Goal: Task Accomplishment & Management: Complete application form

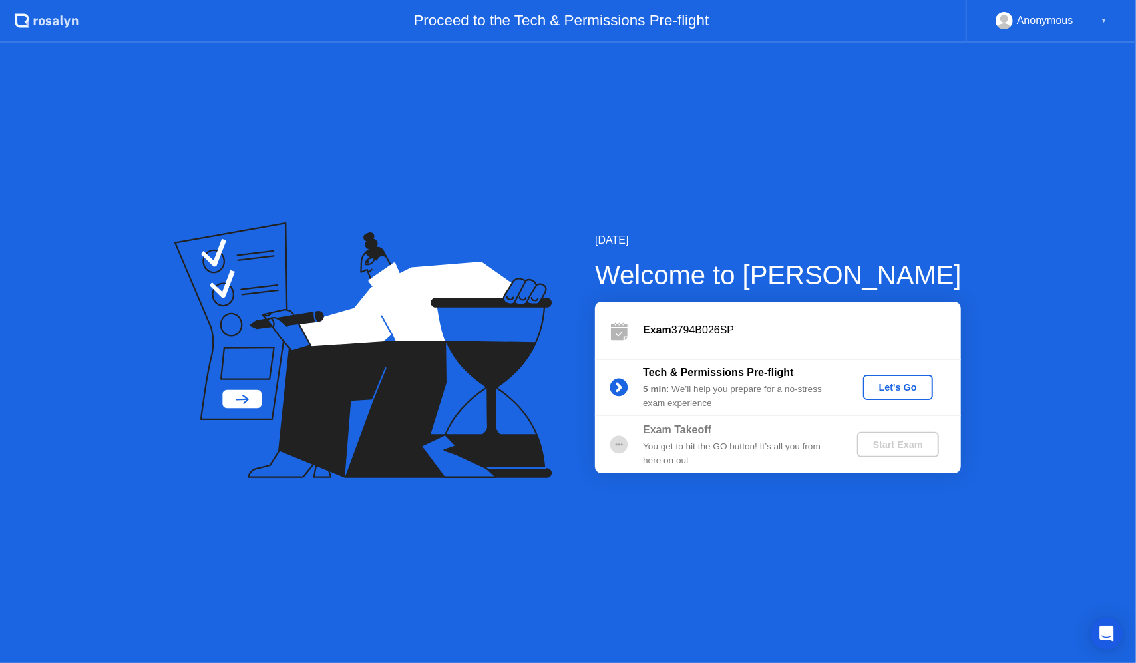
click at [909, 393] on div "Let's Go" at bounding box center [898, 387] width 59 height 11
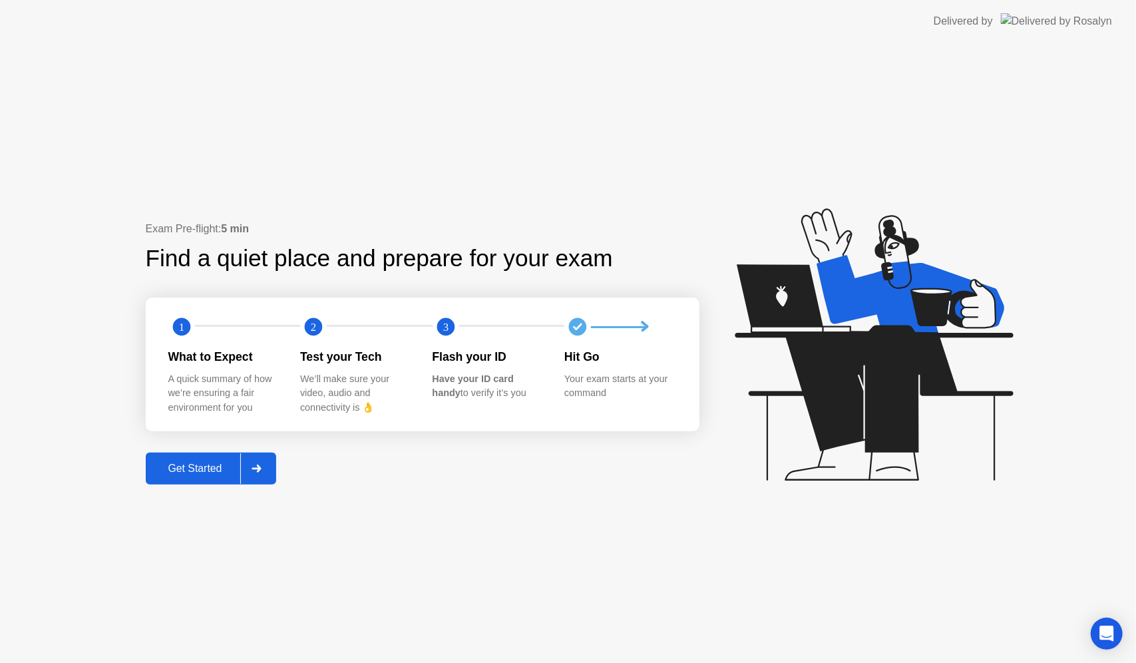
click at [238, 475] on div "Get Started" at bounding box center [195, 469] width 91 height 12
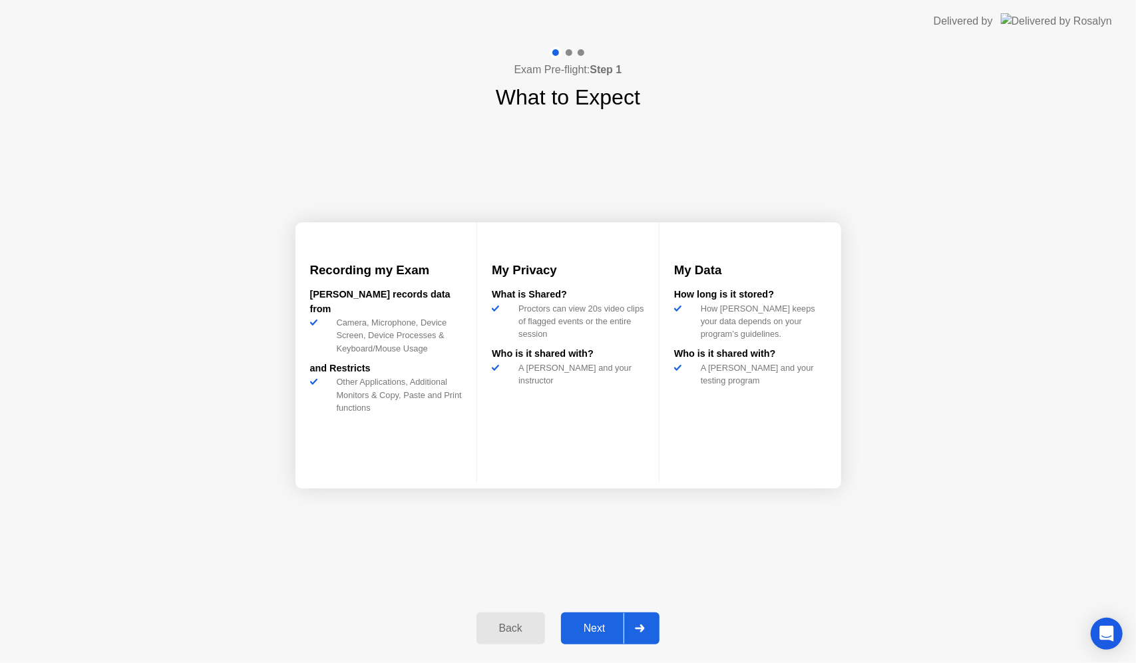
click at [623, 623] on div "Next" at bounding box center [594, 629] width 59 height 12
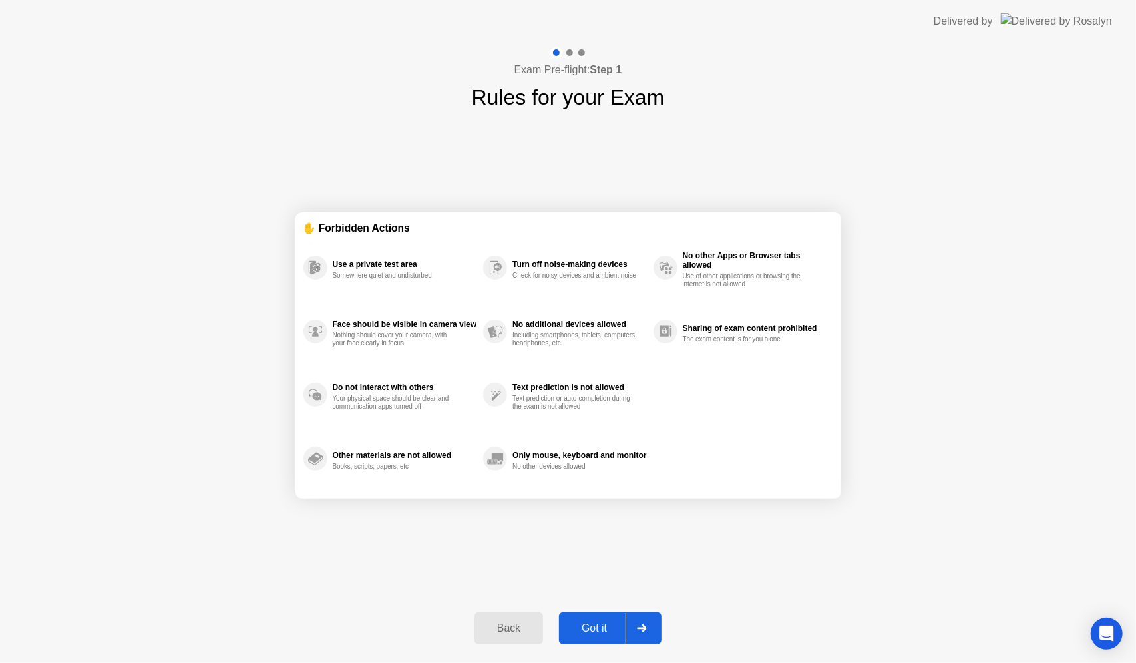
click at [623, 623] on div "Got it" at bounding box center [594, 629] width 63 height 12
select select "**********"
select select "*******"
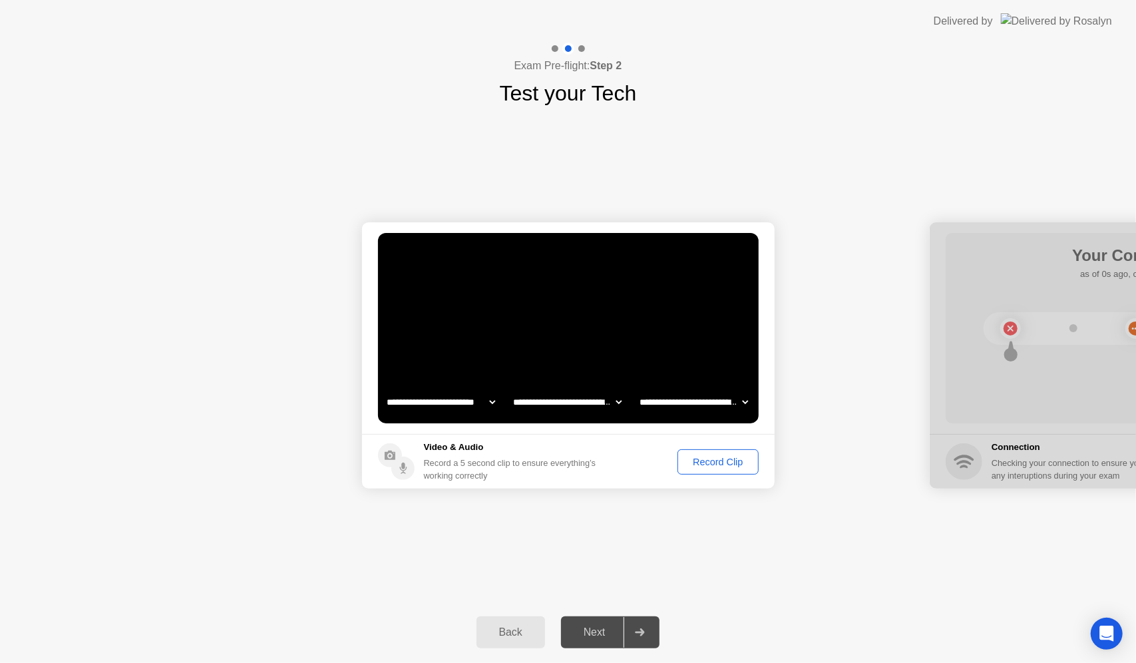
click at [622, 648] on div "Back Next" at bounding box center [568, 632] width 1136 height 61
click at [634, 631] on div at bounding box center [640, 632] width 32 height 31
drag, startPoint x: 720, startPoint y: 446, endPoint x: 720, endPoint y: 454, distance: 8.0
click at [720, 447] on footer "Video & Audio Record a 5 second clip to ensure everything’s working correctly R…" at bounding box center [568, 461] width 413 height 55
click at [719, 457] on div "Record Clip" at bounding box center [717, 462] width 71 height 11
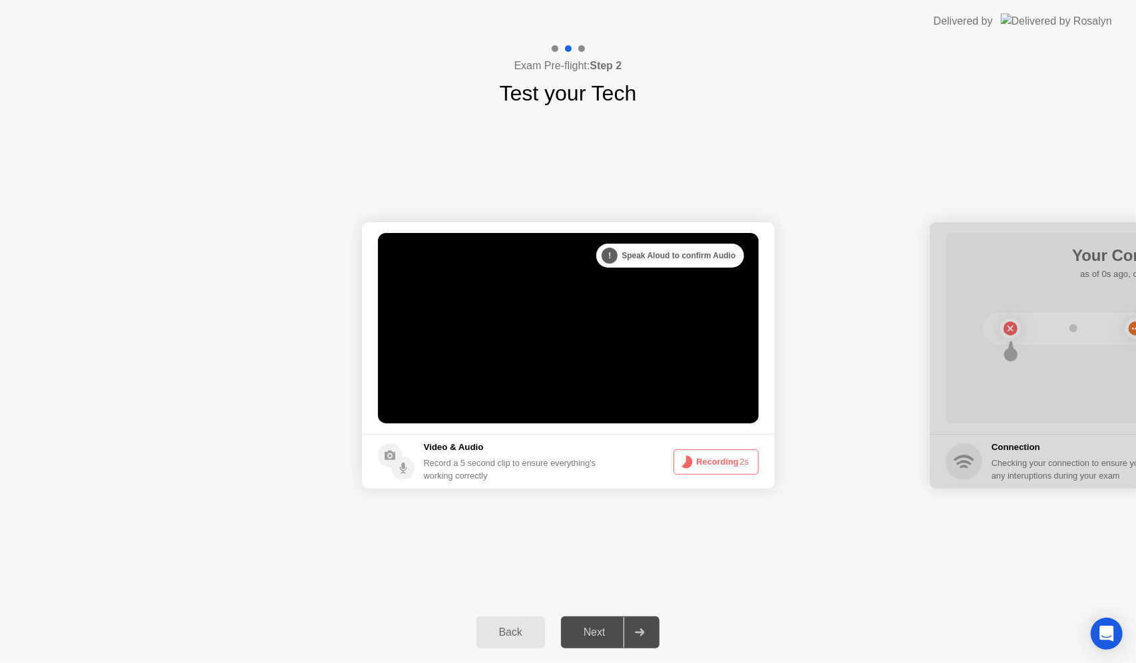
click at [719, 457] on button "Recording 2s" at bounding box center [716, 461] width 85 height 25
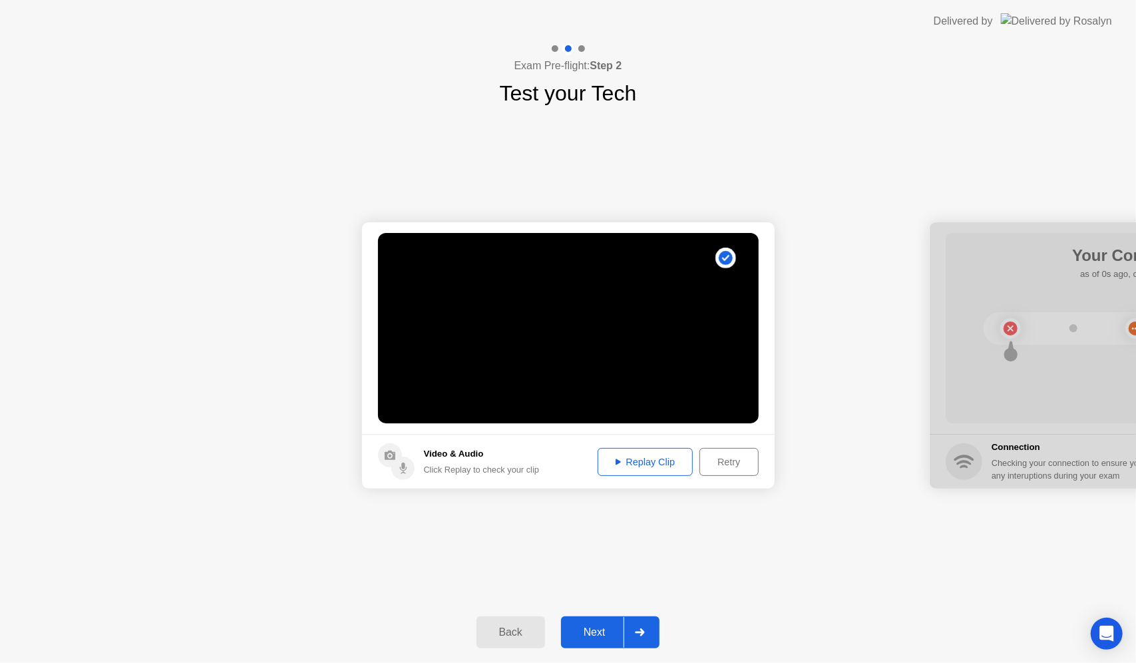
click at [631, 459] on div "Replay Clip" at bounding box center [646, 462] width 87 height 11
click at [605, 628] on div "Next" at bounding box center [594, 633] width 59 height 12
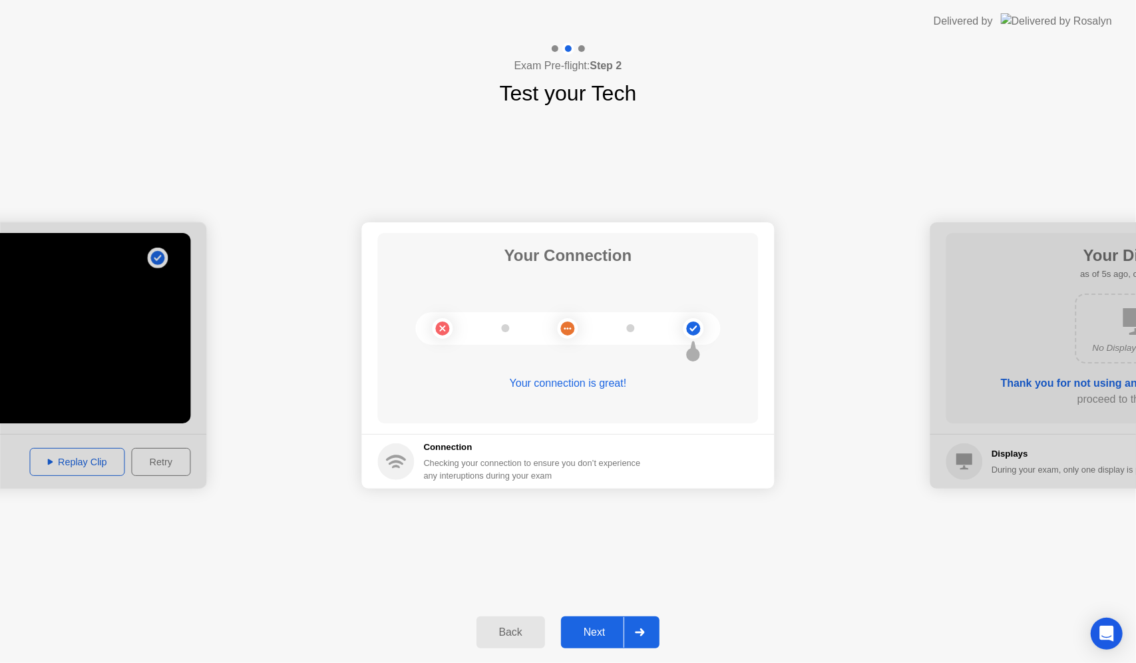
click at [636, 640] on div at bounding box center [640, 632] width 32 height 31
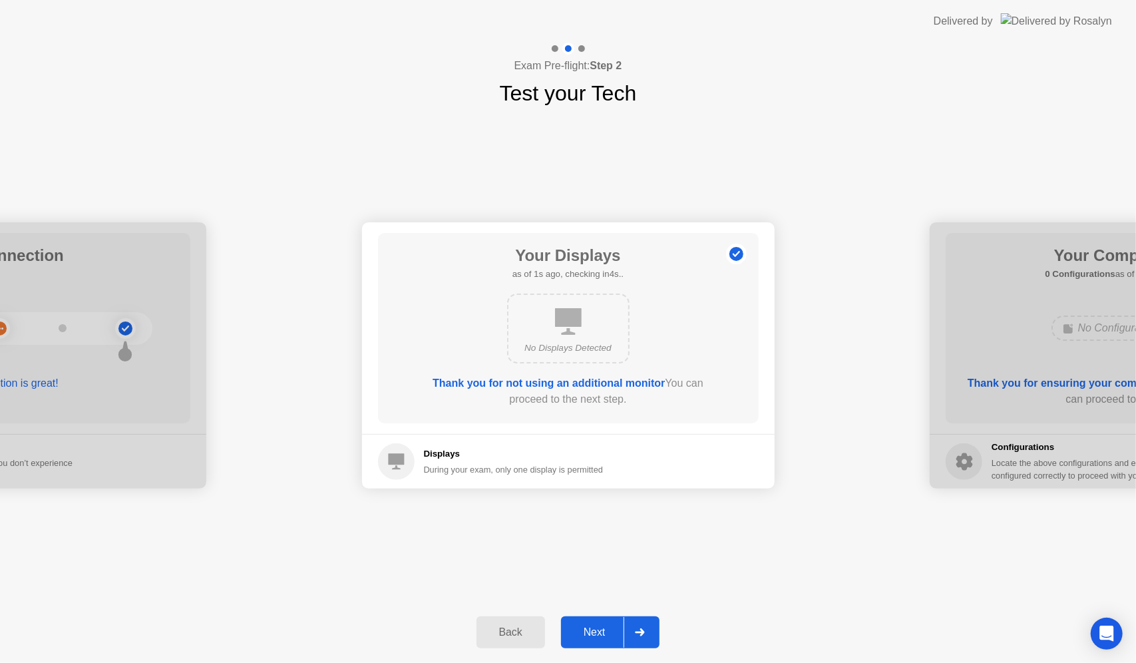
click at [619, 631] on div "Next" at bounding box center [594, 633] width 59 height 12
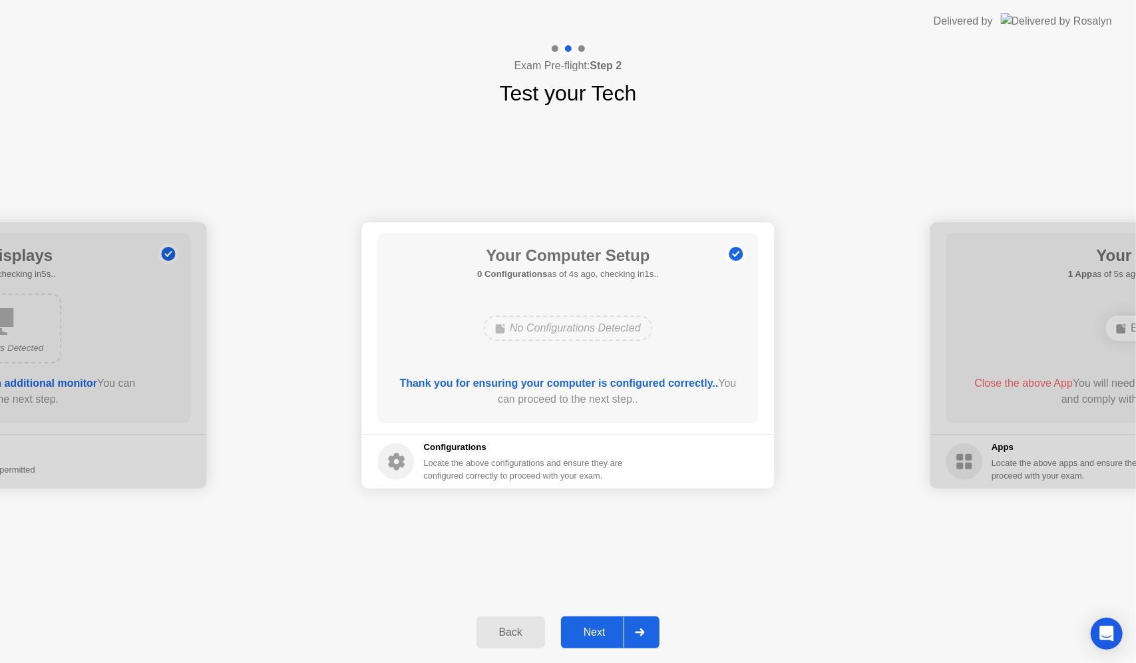
click at [639, 627] on div at bounding box center [640, 632] width 32 height 31
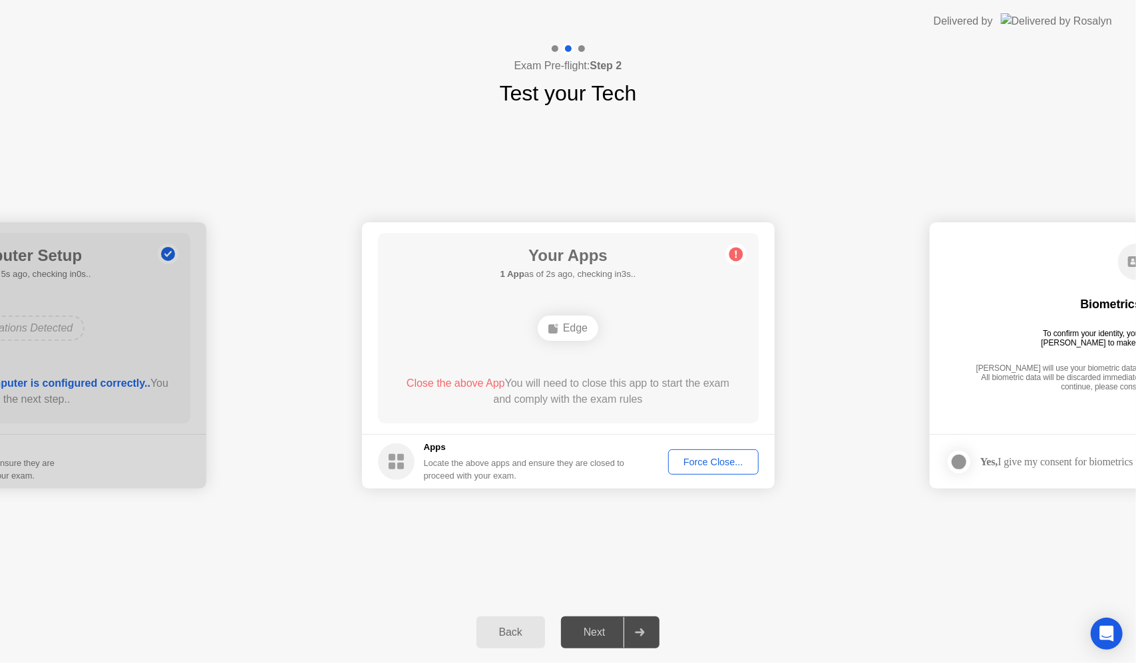
click at [591, 334] on div "Edge" at bounding box center [568, 328] width 61 height 25
click at [567, 334] on div "Edge" at bounding box center [568, 328] width 61 height 25
click at [554, 324] on icon at bounding box center [554, 328] width 11 height 11
click at [567, 331] on div "Edge" at bounding box center [568, 328] width 61 height 25
click at [517, 443] on h5 "Apps" at bounding box center [525, 447] width 202 height 13
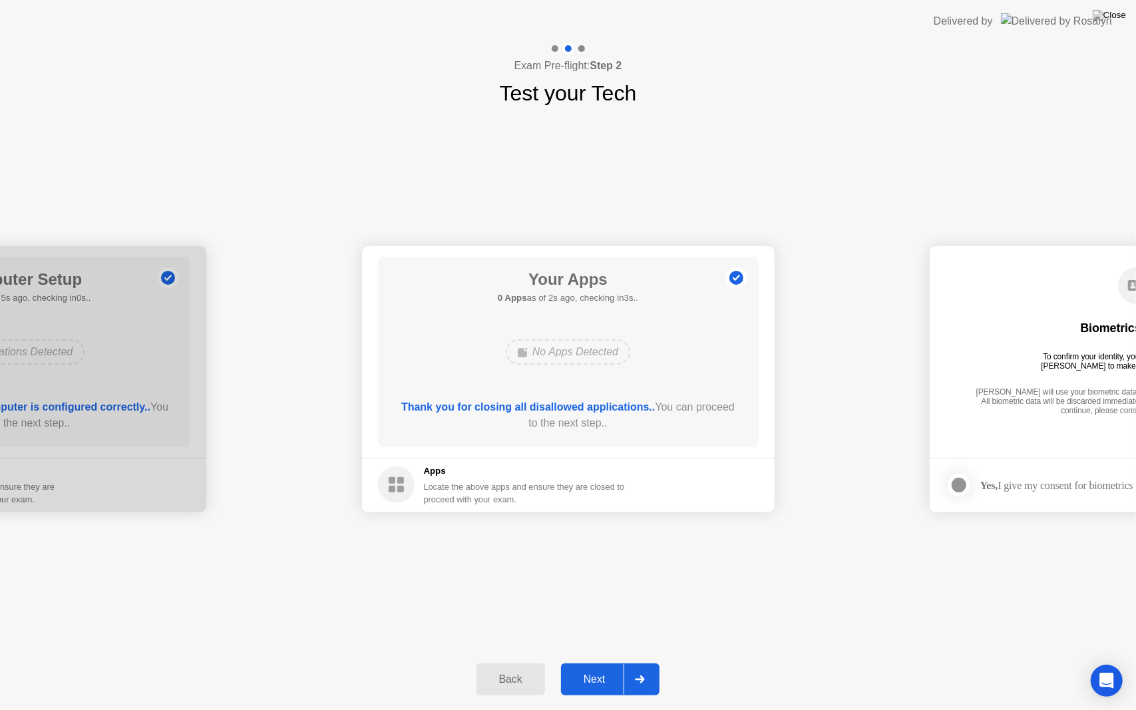
click at [623, 662] on div "Next" at bounding box center [594, 680] width 59 height 12
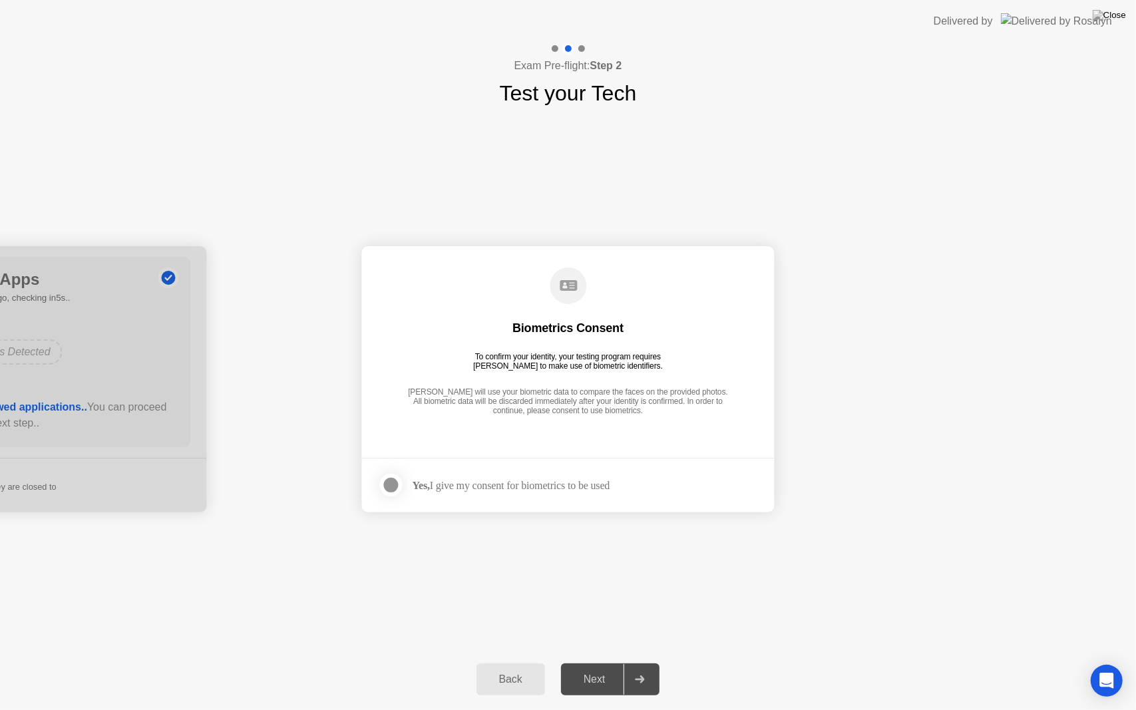
click at [417, 482] on strong "Yes," at bounding box center [421, 485] width 17 height 11
click at [399, 481] on div at bounding box center [391, 485] width 16 height 16
click at [631, 662] on div at bounding box center [640, 679] width 32 height 31
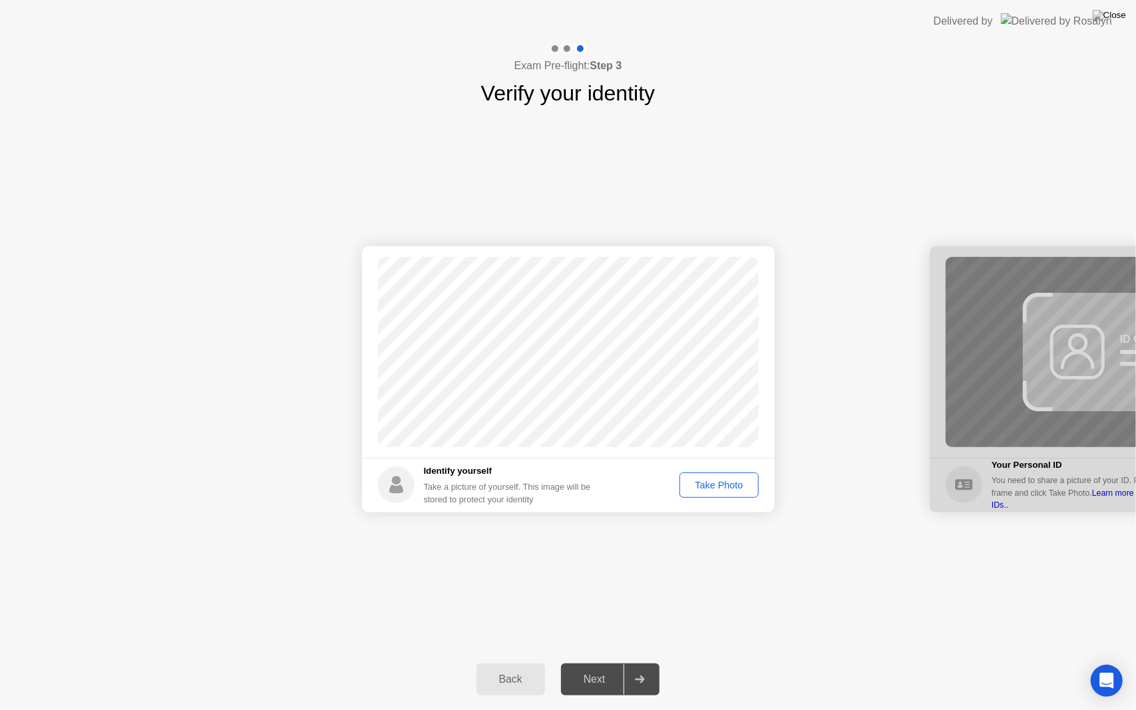
click at [710, 480] on div "Take Photo" at bounding box center [718, 485] width 69 height 11
click at [633, 662] on div "Back Next" at bounding box center [568, 679] width 1136 height 61
click at [635, 662] on div at bounding box center [640, 679] width 32 height 31
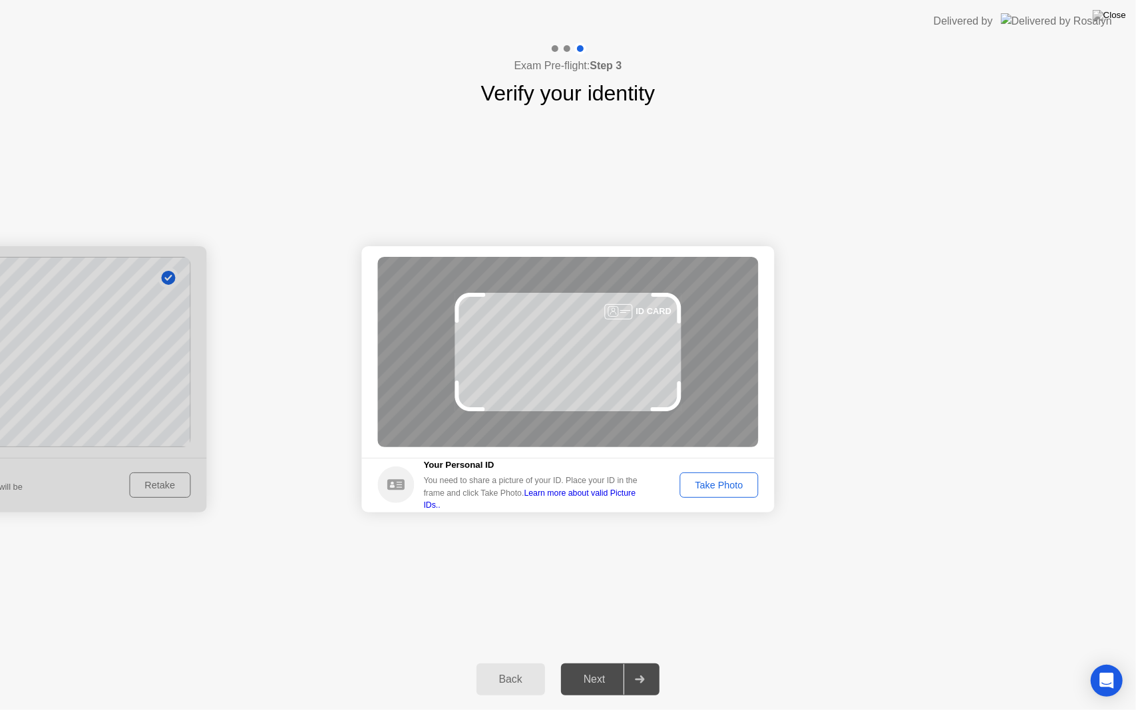
click at [712, 481] on div "Take Photo" at bounding box center [718, 485] width 69 height 11
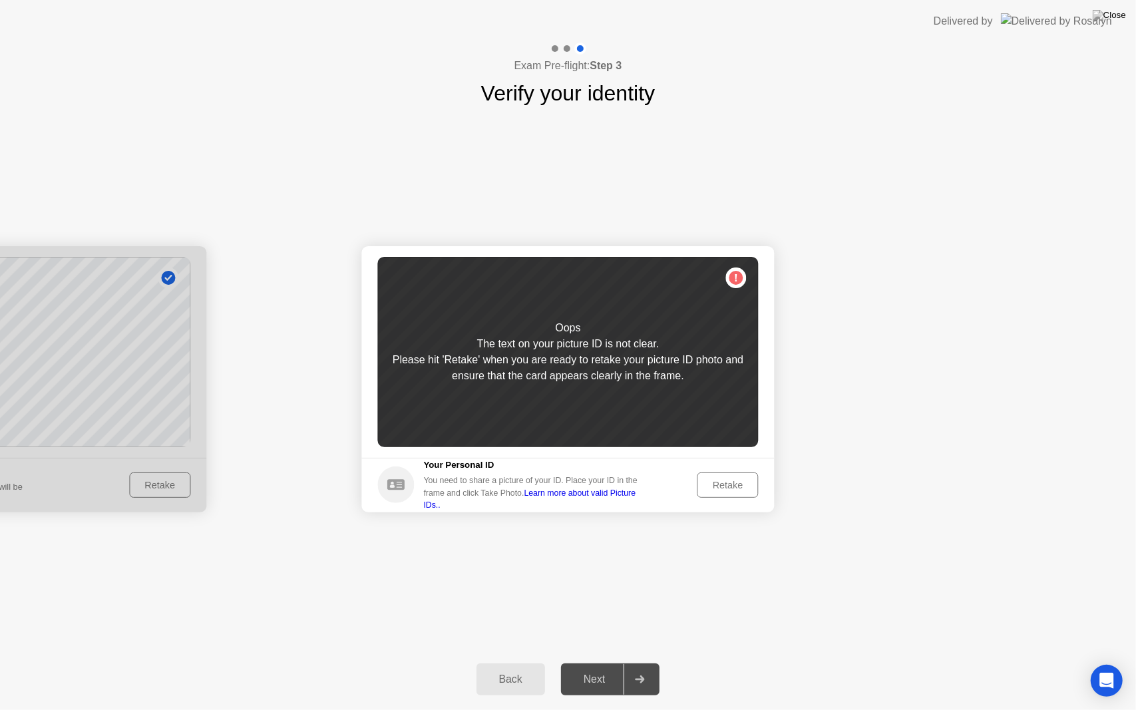
click at [739, 480] on div "Retake" at bounding box center [728, 485] width 52 height 11
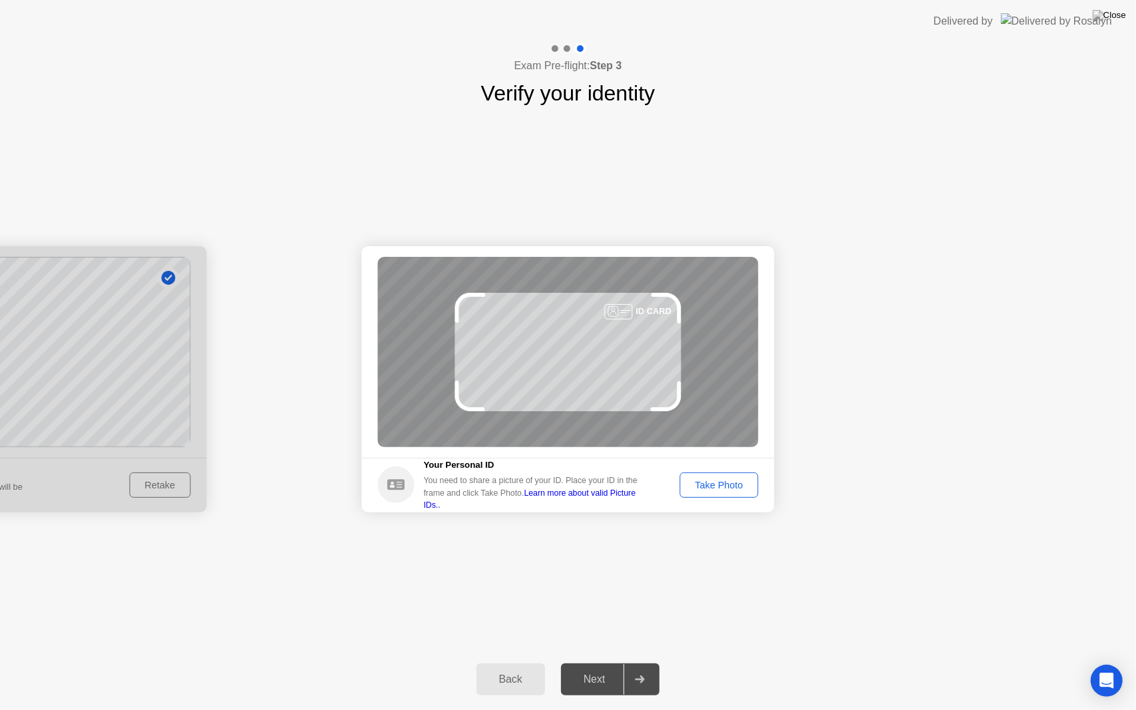
click at [725, 494] on button "Take Photo" at bounding box center [719, 485] width 79 height 25
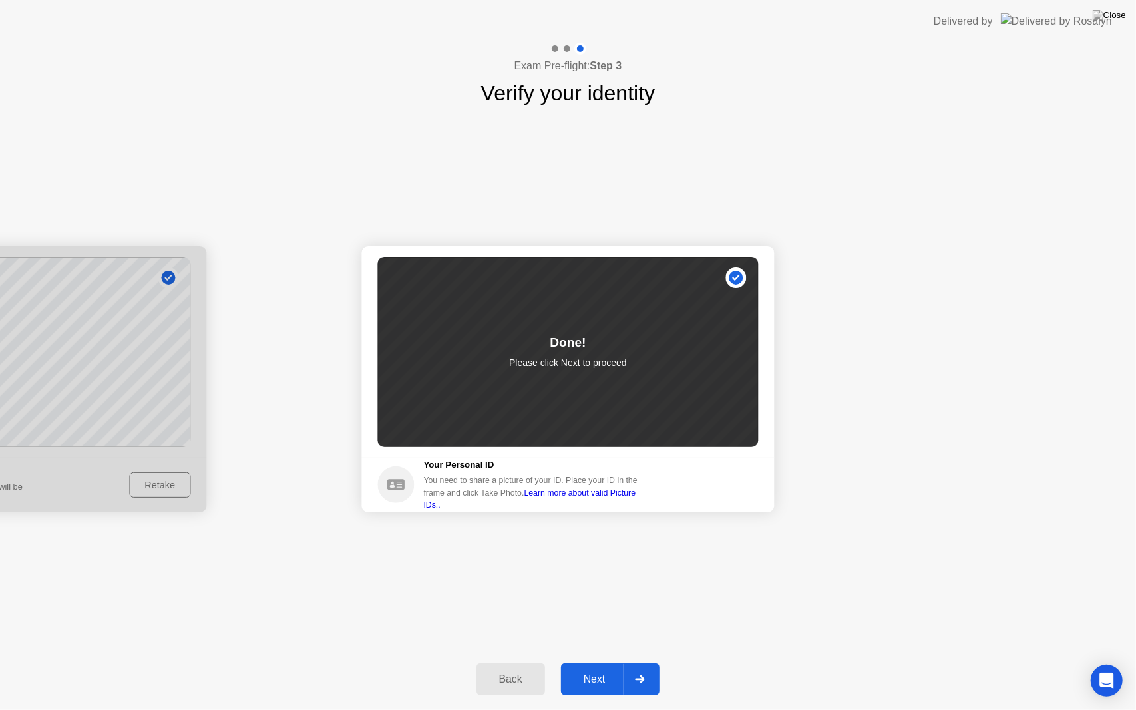
click at [594, 662] on div "Next" at bounding box center [594, 680] width 59 height 12
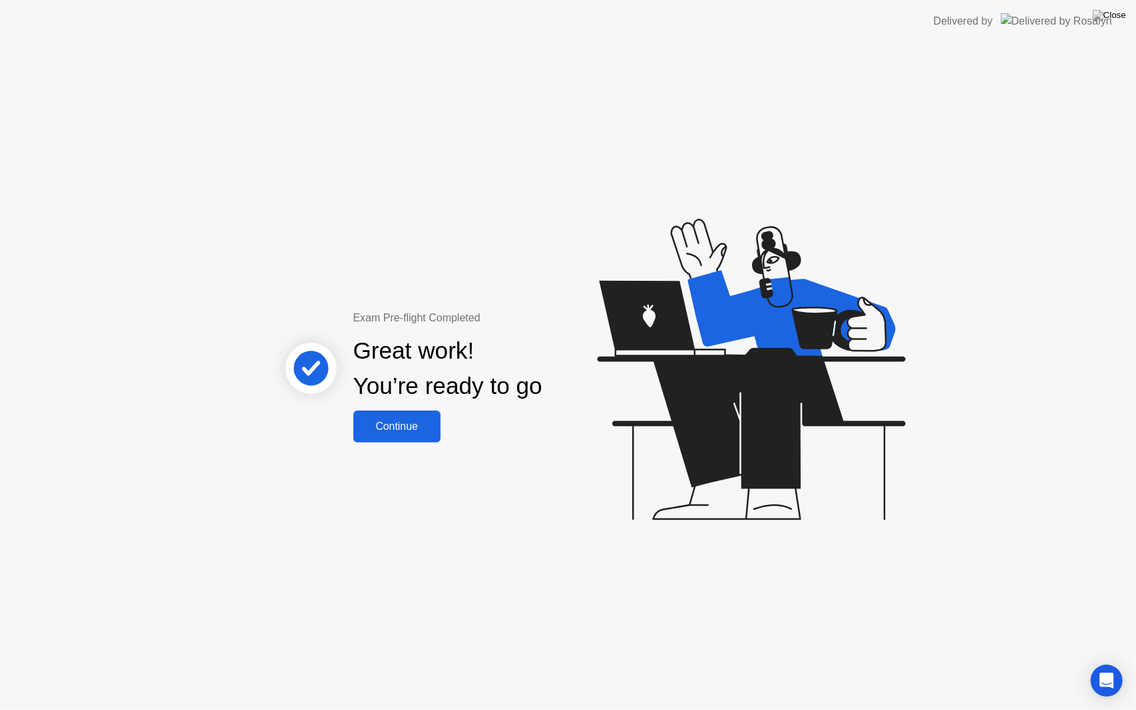
click at [418, 433] on div "Continue" at bounding box center [397, 427] width 79 height 12
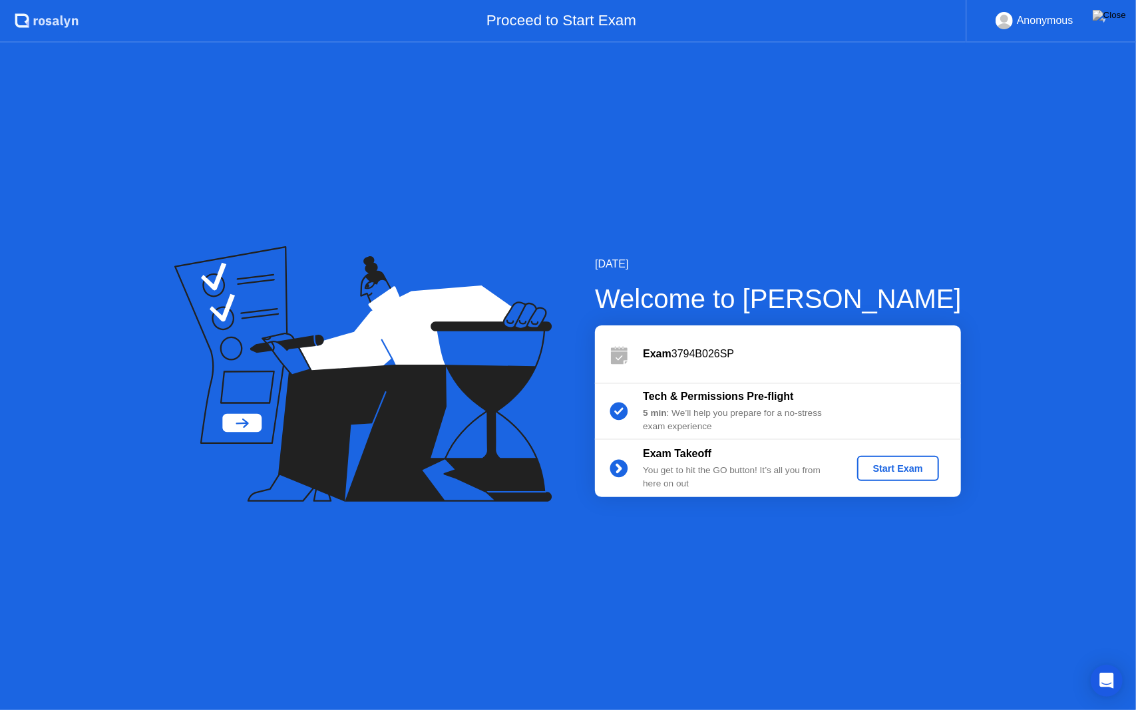
click at [926, 465] on div "Start Exam" at bounding box center [898, 468] width 71 height 11
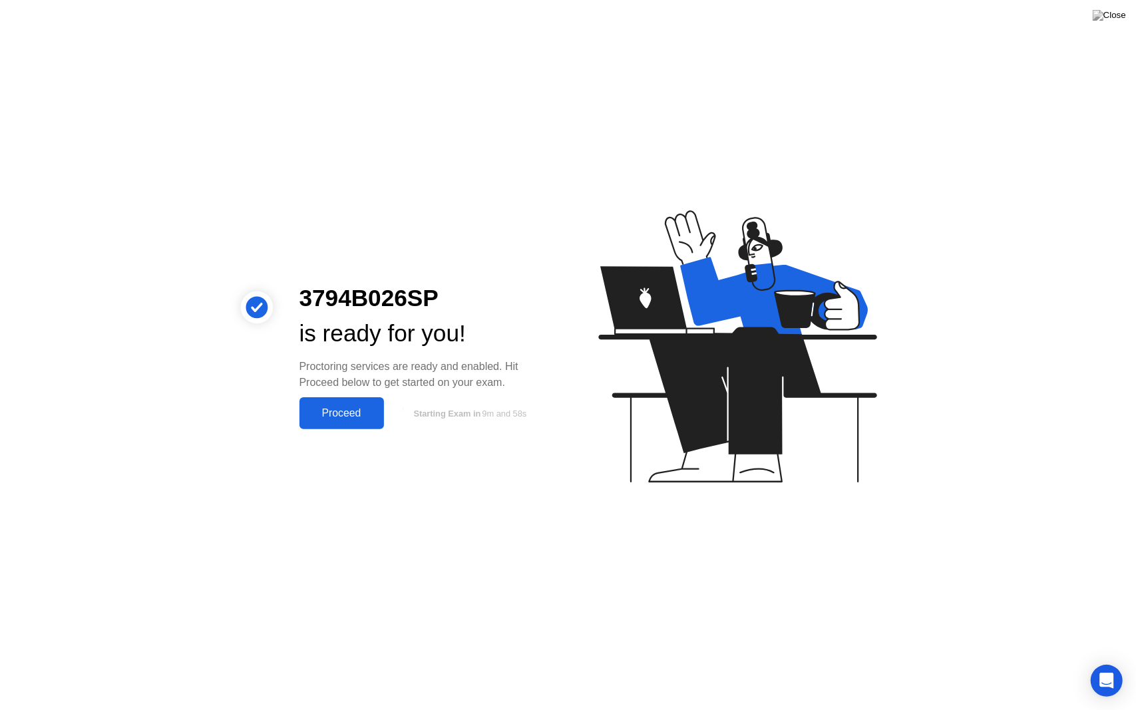
click at [377, 417] on div "Proceed" at bounding box center [342, 413] width 77 height 12
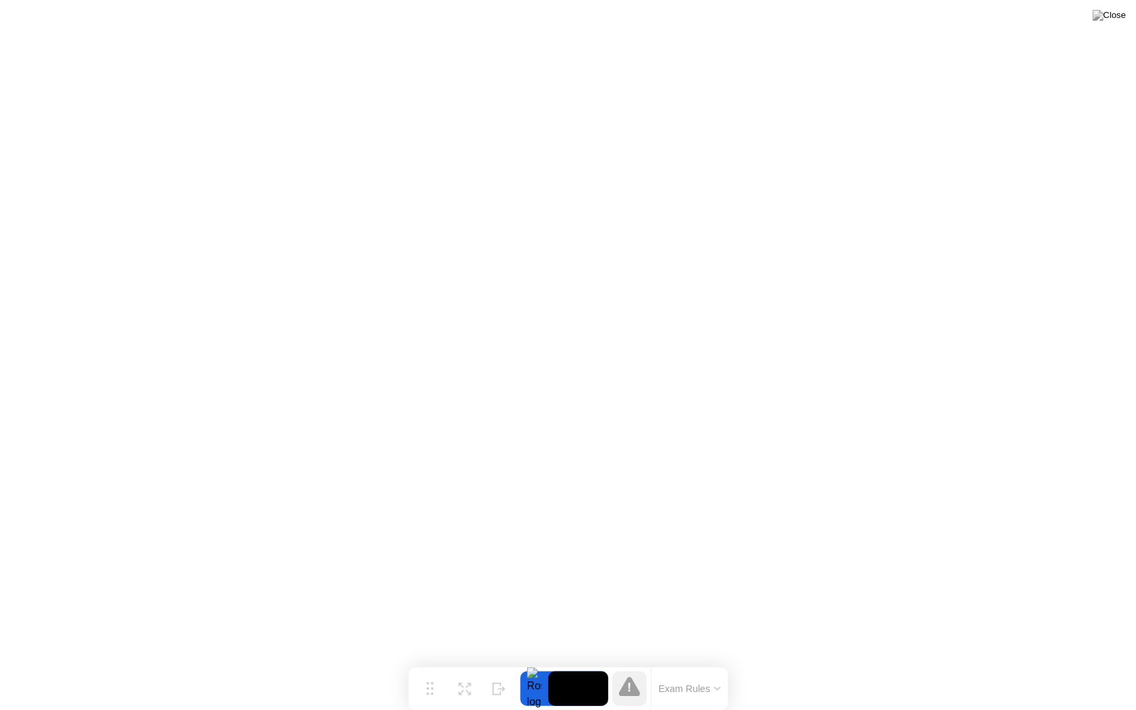
click at [700, 662] on div "Exam Rules" at bounding box center [689, 689] width 77 height 43
click at [704, 662] on button "Exam Rules" at bounding box center [690, 689] width 71 height 12
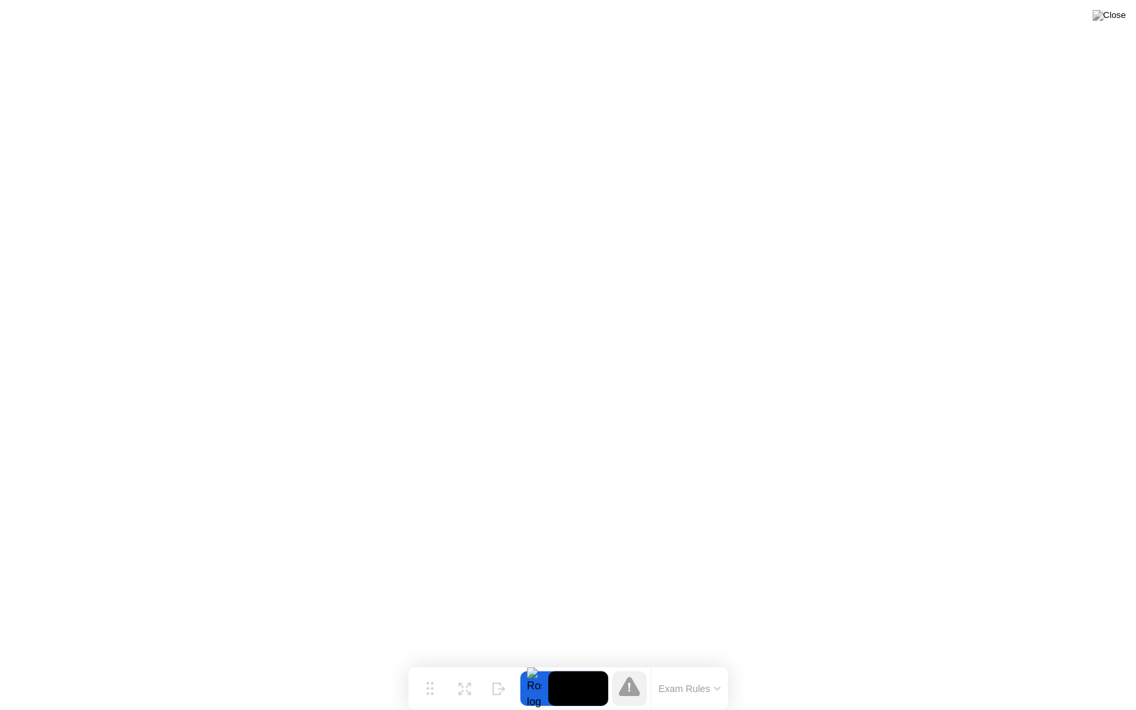
click at [571, 662] on video at bounding box center [579, 689] width 60 height 35
drag, startPoint x: 571, startPoint y: 680, endPoint x: 571, endPoint y: 670, distance: 9.3
